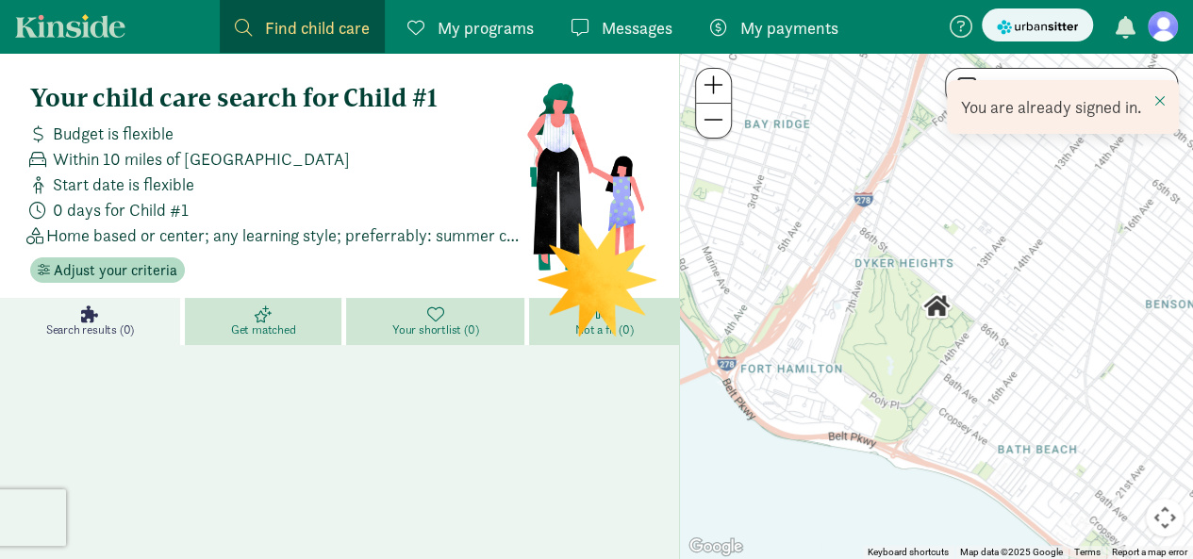
click at [1170, 33] on figure at bounding box center [1163, 26] width 30 height 30
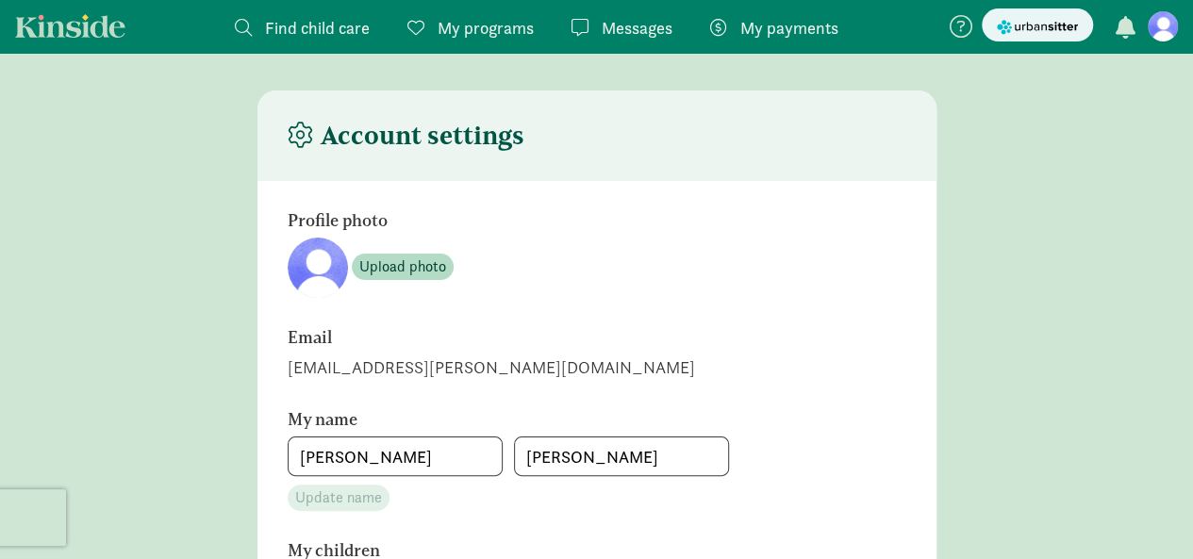
click at [779, 27] on span "My payments" at bounding box center [789, 27] width 98 height 25
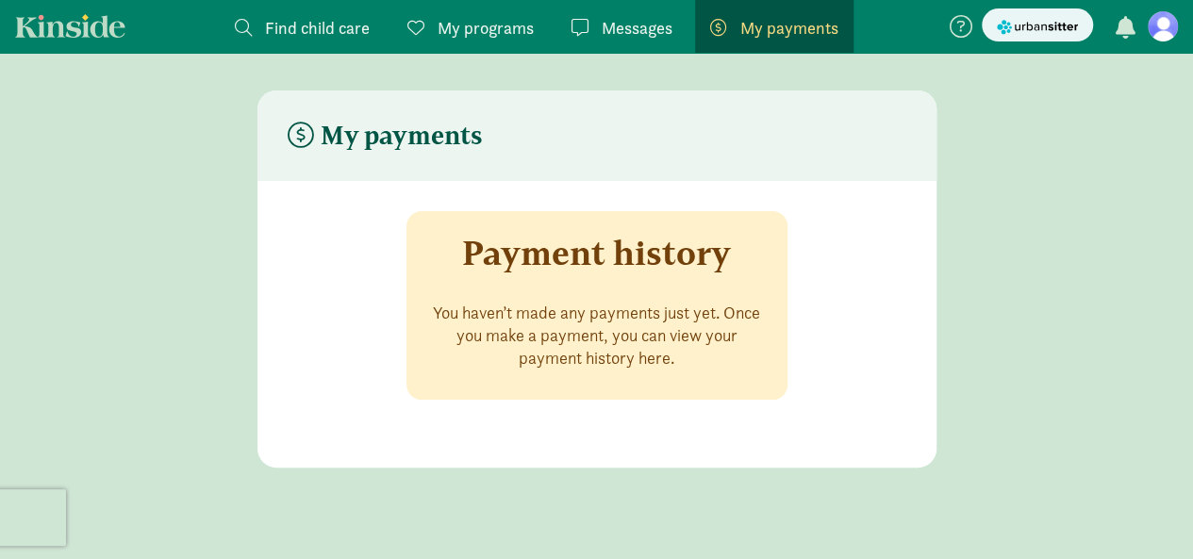
click at [654, 25] on span "Messages" at bounding box center [637, 27] width 71 height 25
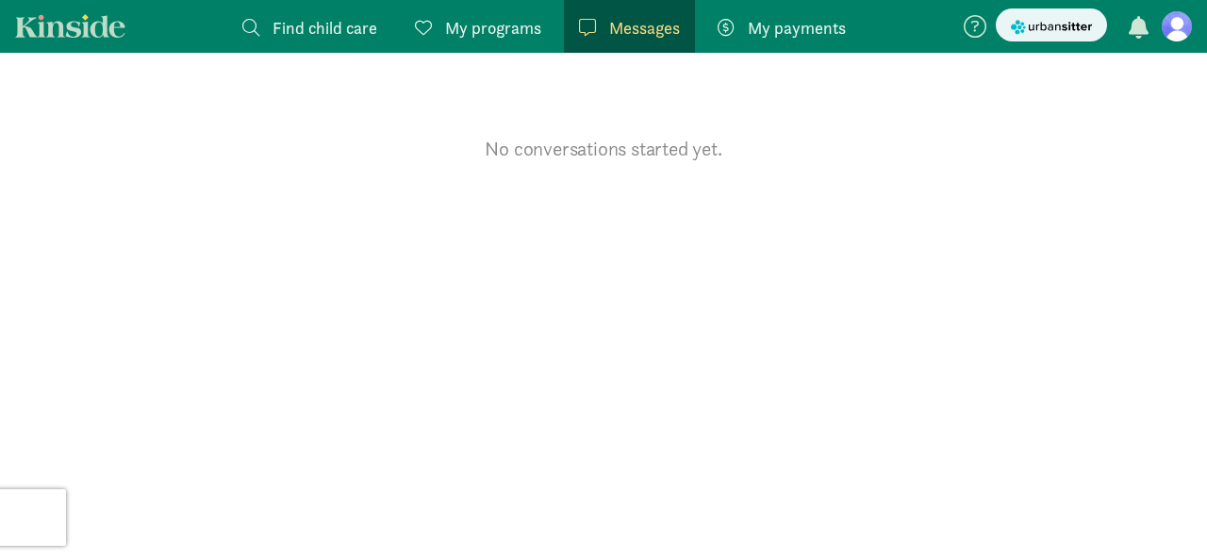
click at [456, 25] on span "My programs" at bounding box center [493, 27] width 96 height 25
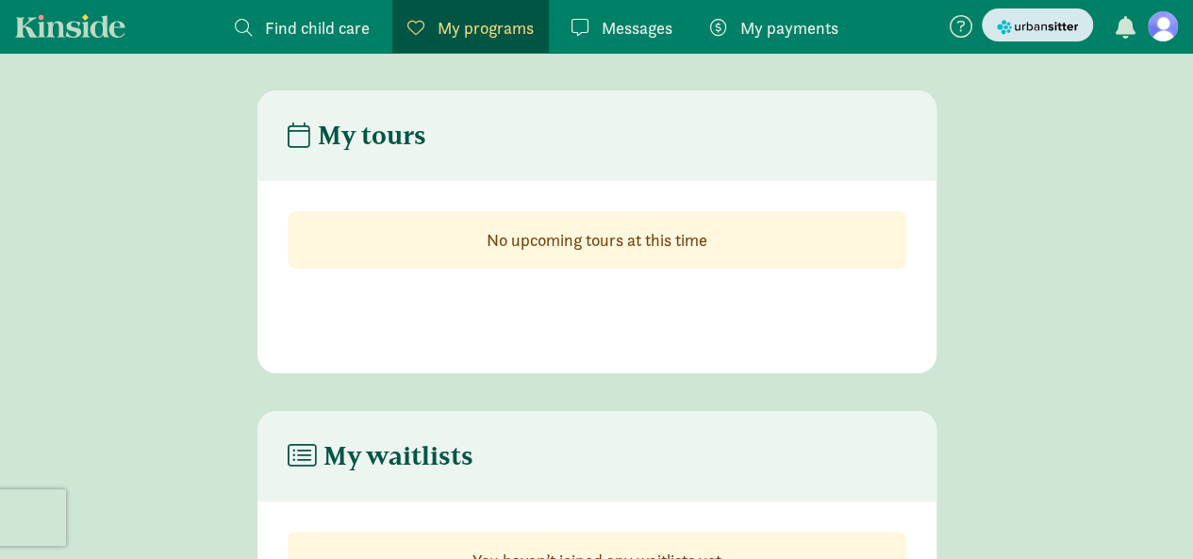
click at [1014, 39] on button "submit" at bounding box center [1037, 24] width 111 height 33
click at [954, 27] on icon at bounding box center [961, 26] width 23 height 23
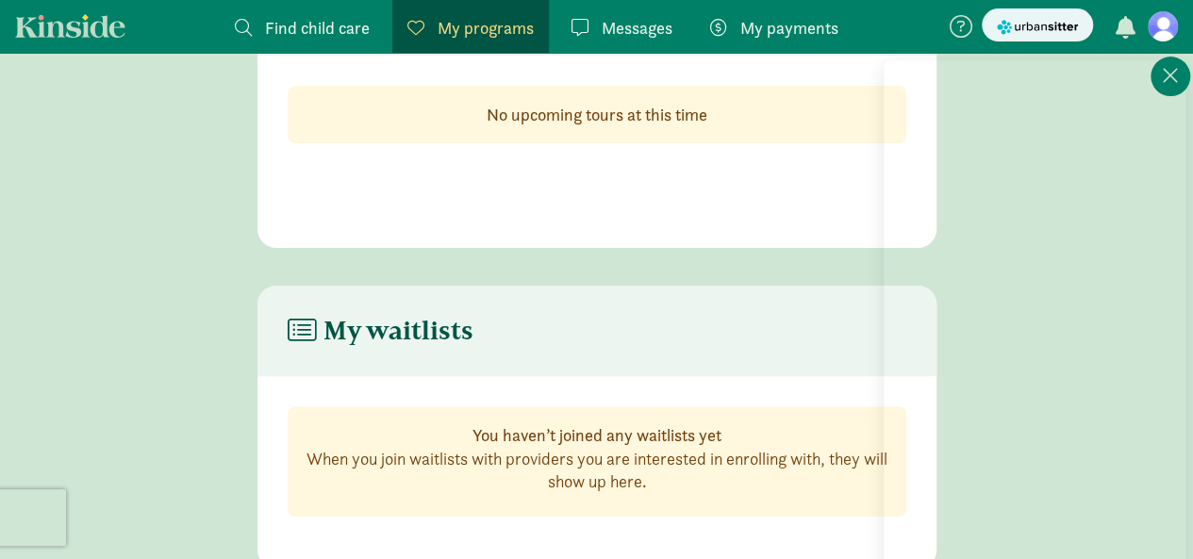
scroll to position [130, 0]
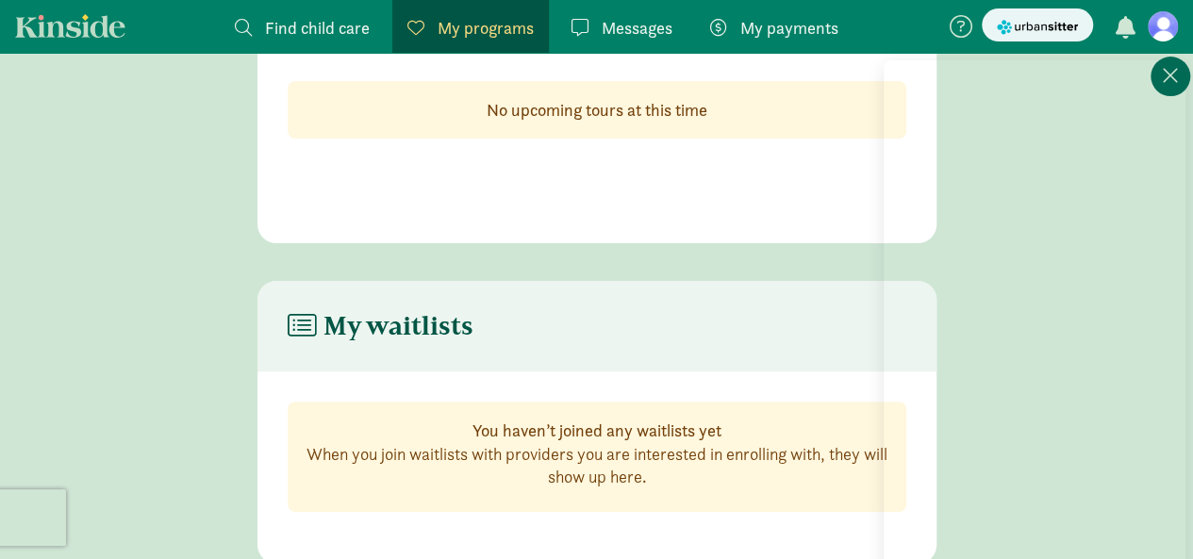
click at [1176, 76] on icon at bounding box center [1170, 75] width 17 height 23
click at [1153, 34] on figure at bounding box center [1163, 26] width 30 height 30
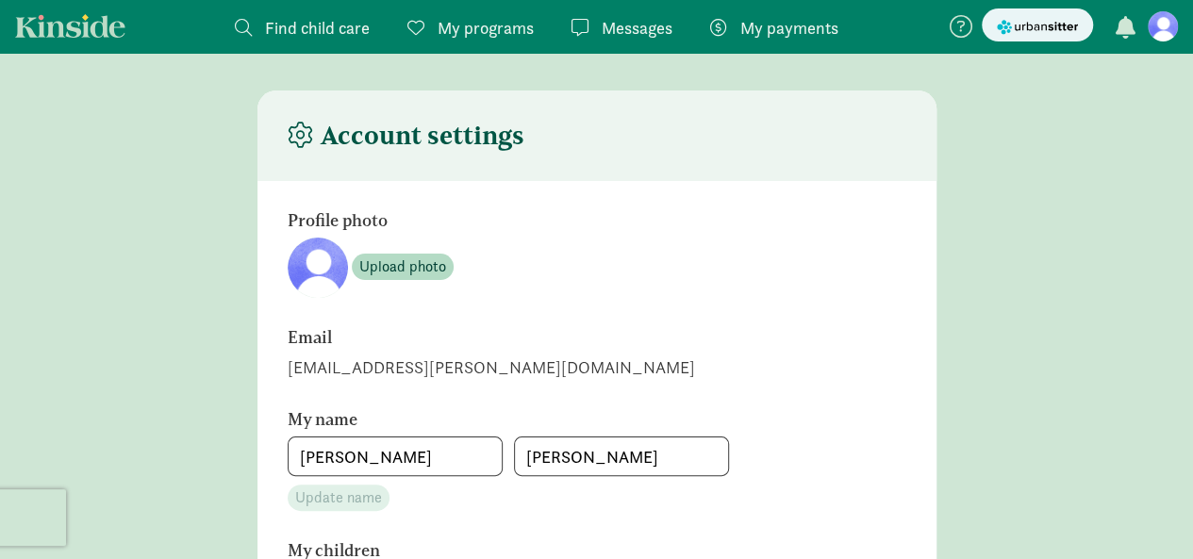
click at [79, 31] on link "Kinside" at bounding box center [70, 26] width 110 height 24
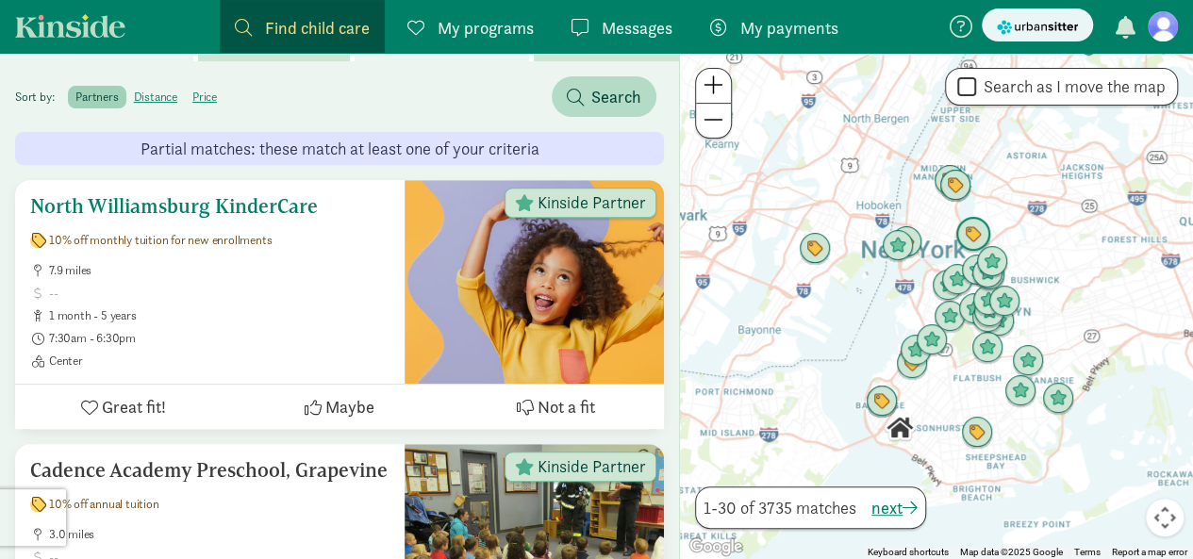
scroll to position [291, 0]
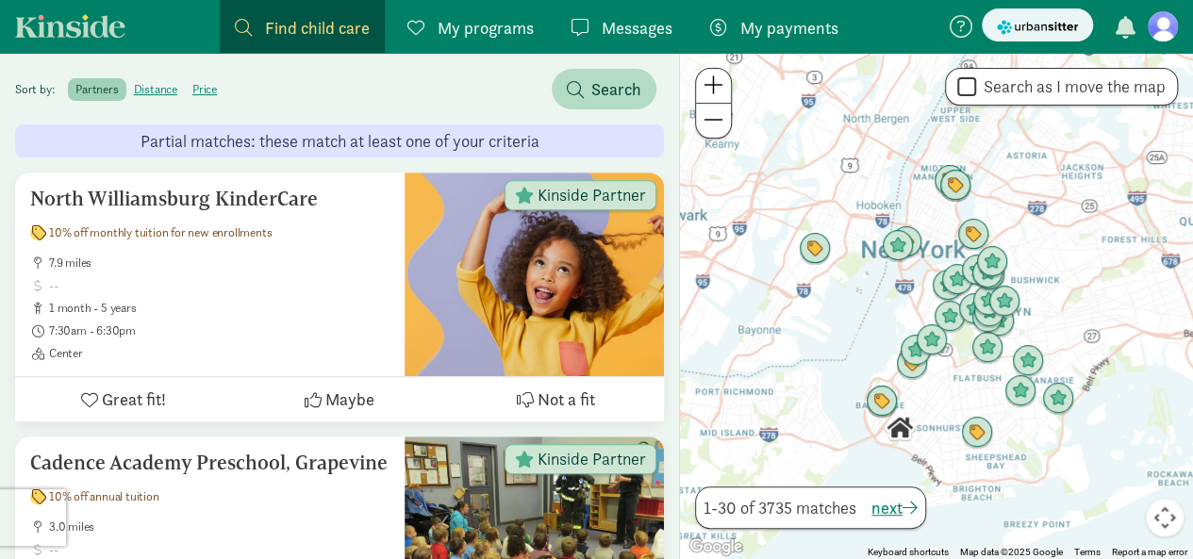
click at [1148, 28] on figure at bounding box center [1163, 26] width 30 height 30
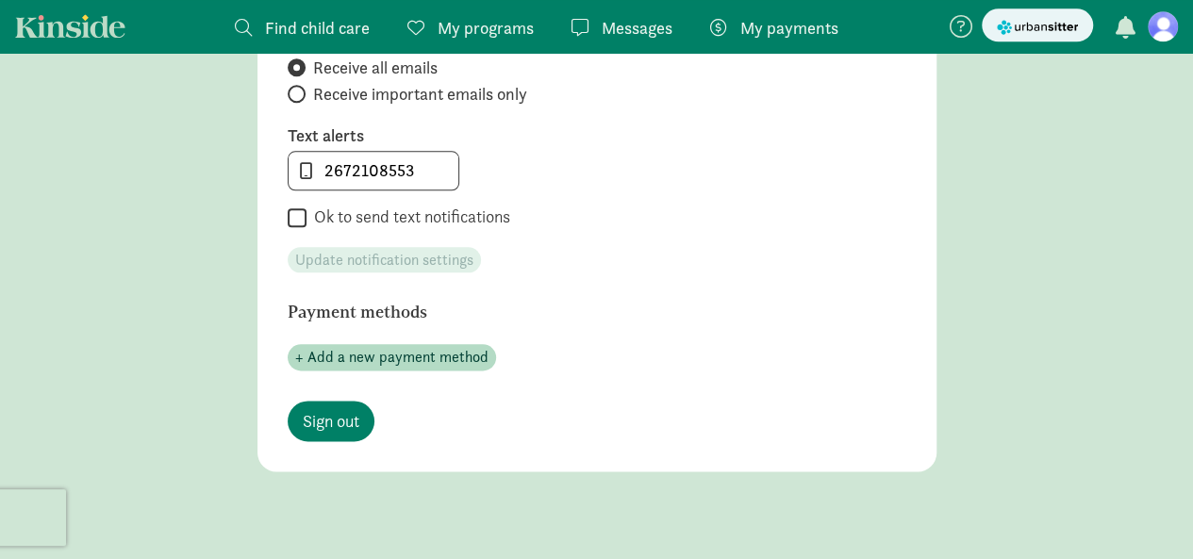
scroll to position [1096, 0]
